Goal: Information Seeking & Learning: Learn about a topic

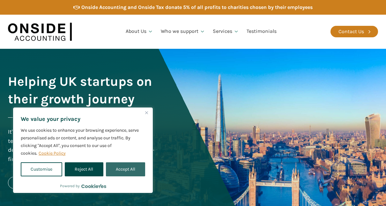
click at [118, 167] on button "Accept All" at bounding box center [125, 169] width 39 height 14
checkbox input "true"
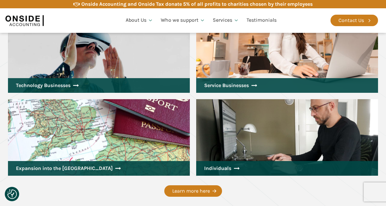
scroll to position [811, 0]
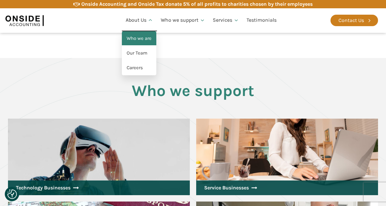
click at [135, 39] on link "Who we are" at bounding box center [139, 38] width 34 height 15
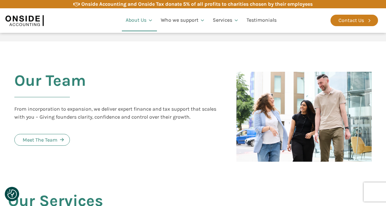
scroll to position [781, 0]
